Goal: Find contact information: Find contact information

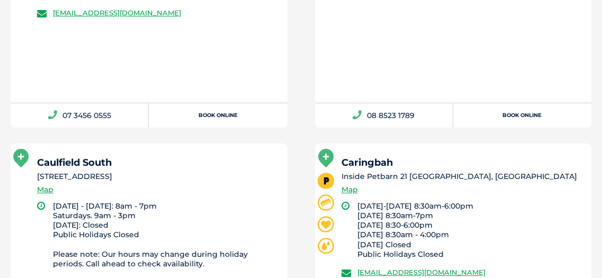
scroll to position [1058, 0]
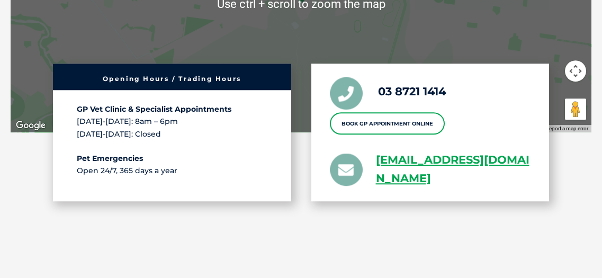
scroll to position [2598, 0]
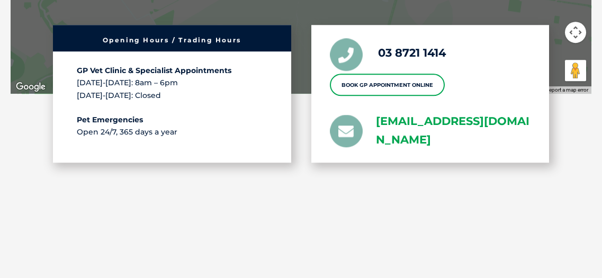
drag, startPoint x: 374, startPoint y: 109, endPoint x: 409, endPoint y: 125, distance: 38.4
click at [467, 130] on li "[EMAIL_ADDRESS][DOMAIN_NAME]" at bounding box center [430, 130] width 201 height 37
